Goal: Task Accomplishment & Management: Manage account settings

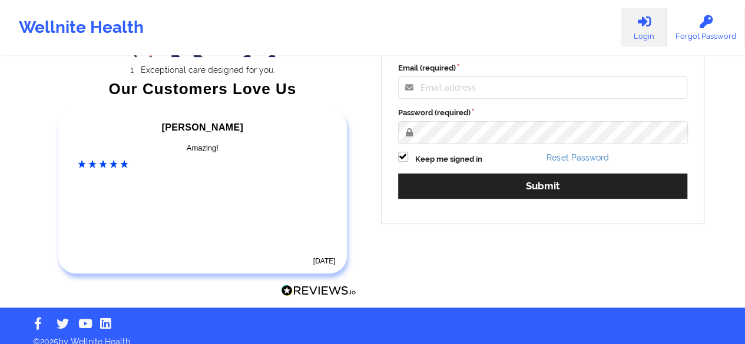
scroll to position [185, 0]
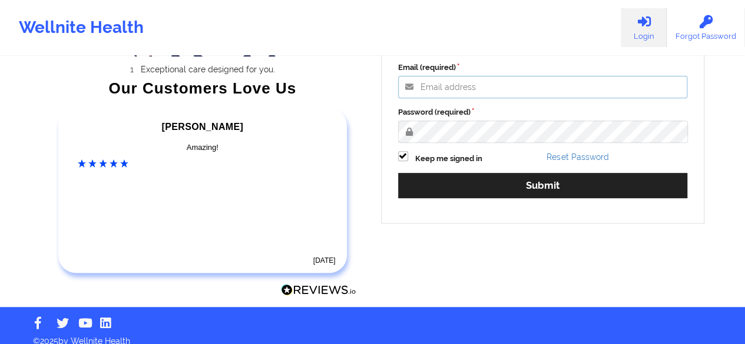
type input "[PERSON_NAME][EMAIL_ADDRESS][DOMAIN_NAME]"
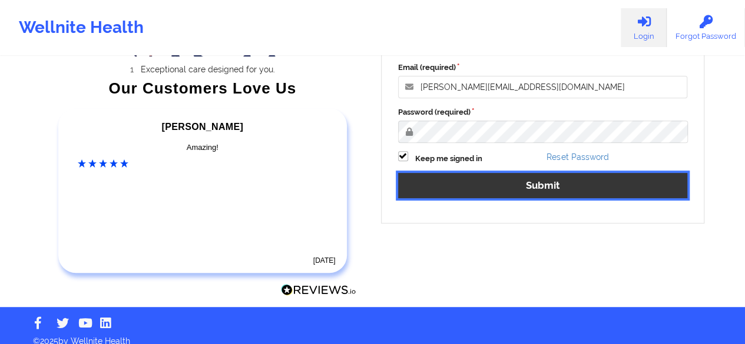
click at [529, 185] on button "Submit" at bounding box center [543, 185] width 290 height 25
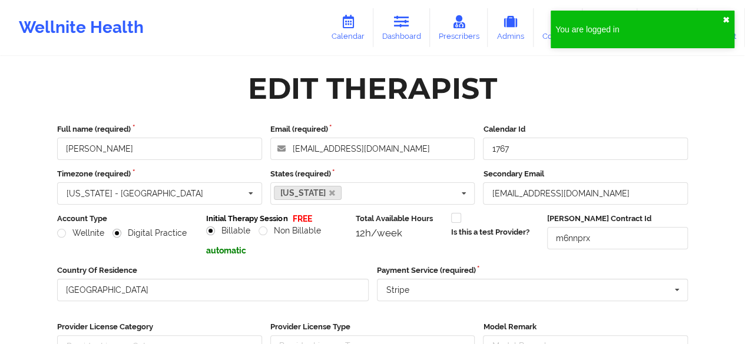
click at [728, 19] on button "✖︎" at bounding box center [725, 19] width 7 height 9
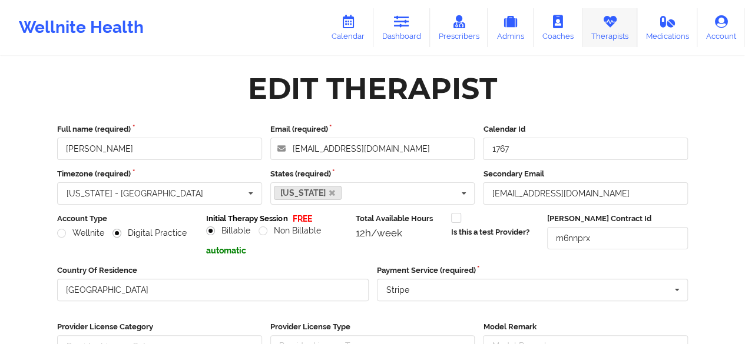
click at [602, 31] on link "Therapists" at bounding box center [609, 27] width 55 height 39
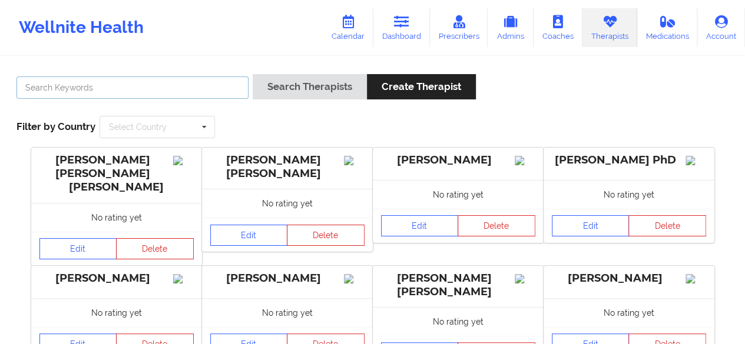
click at [68, 90] on input "text" at bounding box center [132, 88] width 232 height 22
paste input "[PERSON_NAME]"
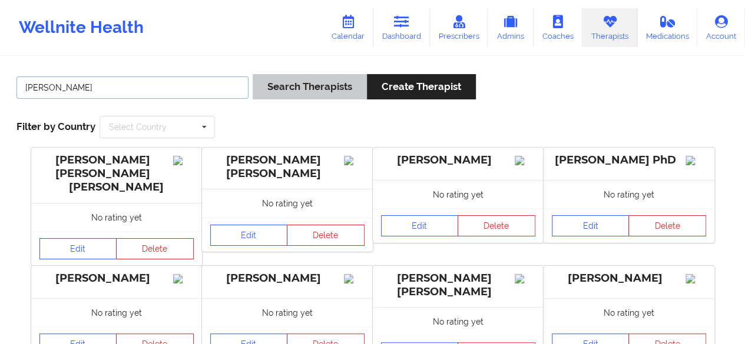
type input "[PERSON_NAME]"
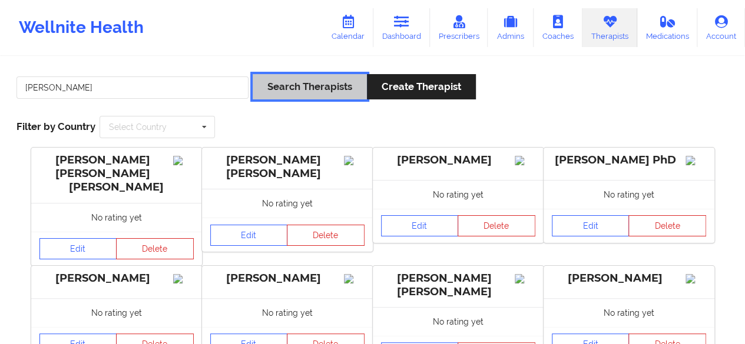
click at [284, 85] on button "Search Therapists" at bounding box center [310, 86] width 114 height 25
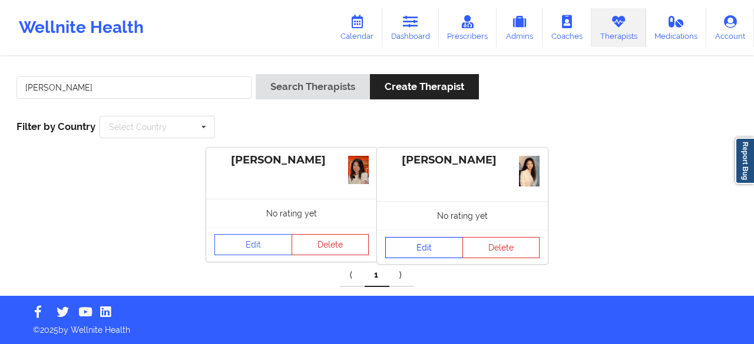
click at [412, 250] on link "Edit" at bounding box center [424, 247] width 78 height 21
